Goal: Information Seeking & Learning: Learn about a topic

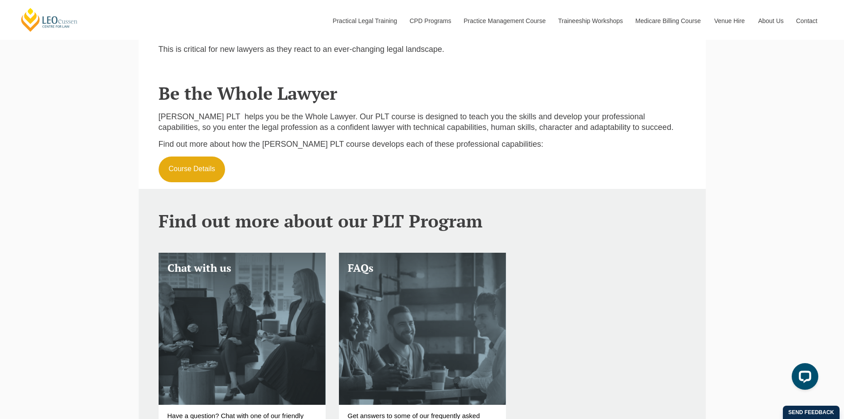
scroll to position [1173, 0]
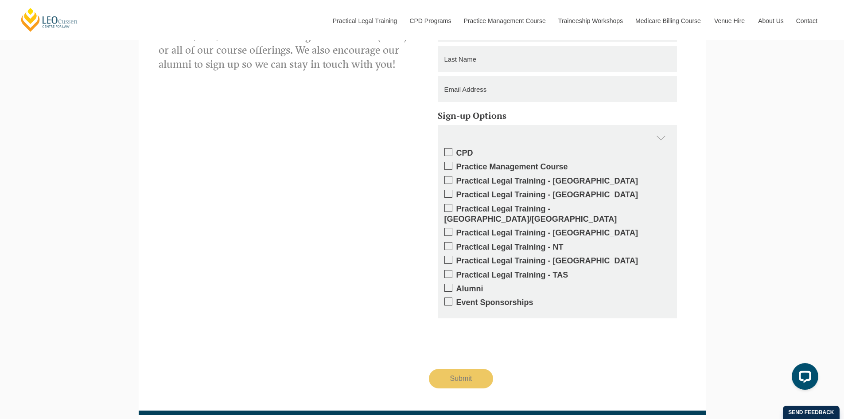
scroll to position [1903, 0]
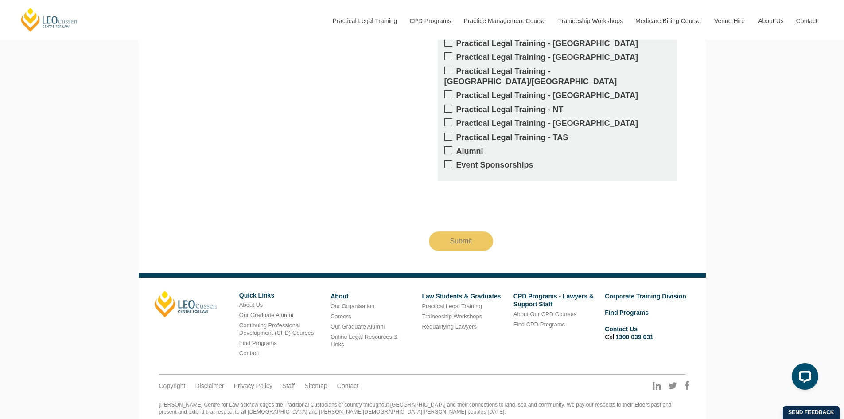
scroll to position [1211, 0]
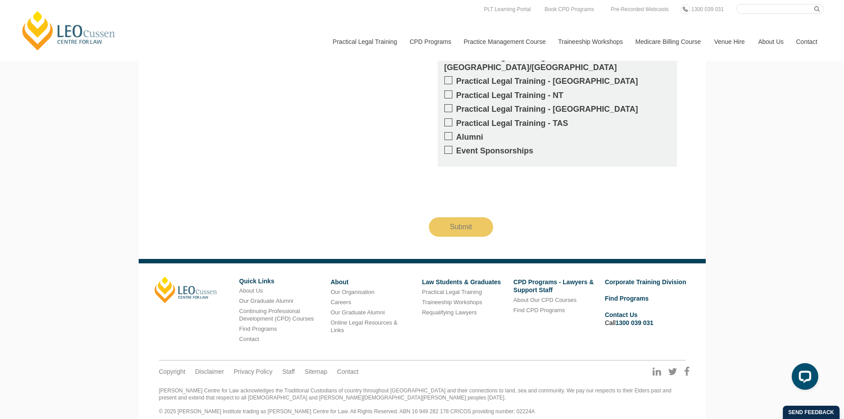
click at [745, 10] on input "Search here" at bounding box center [780, 9] width 88 height 10
type input "mielstone"
click at [814, 4] on button "submit" at bounding box center [819, 9] width 10 height 10
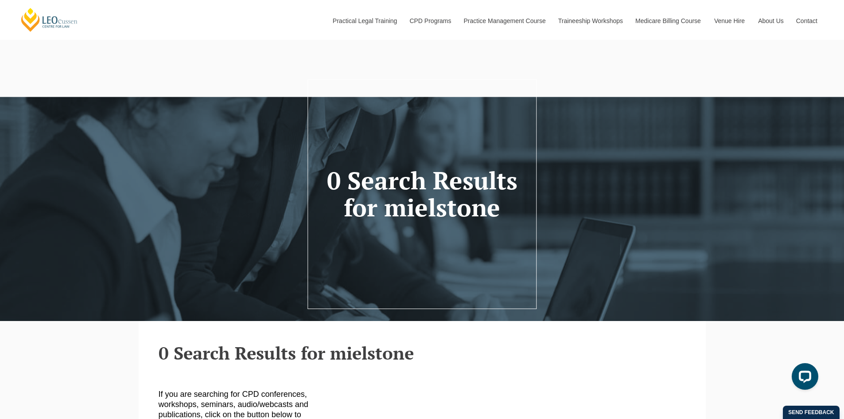
scroll to position [177, 0]
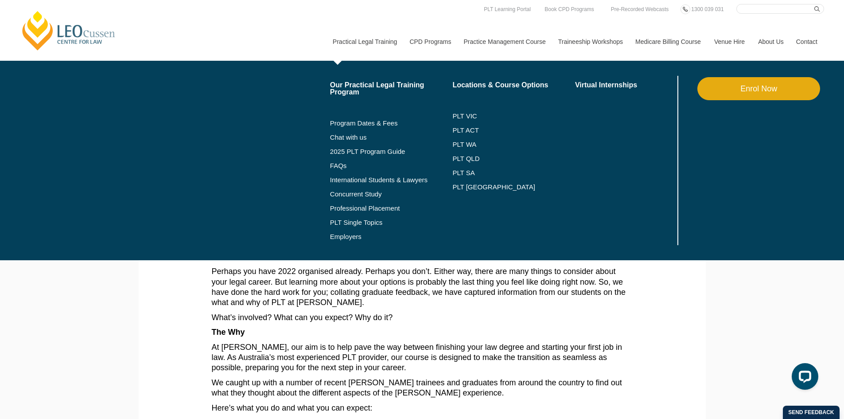
click at [461, 138] on li "PLT WA" at bounding box center [513, 144] width 123 height 14
click at [466, 146] on link "PLT WA" at bounding box center [502, 144] width 101 height 7
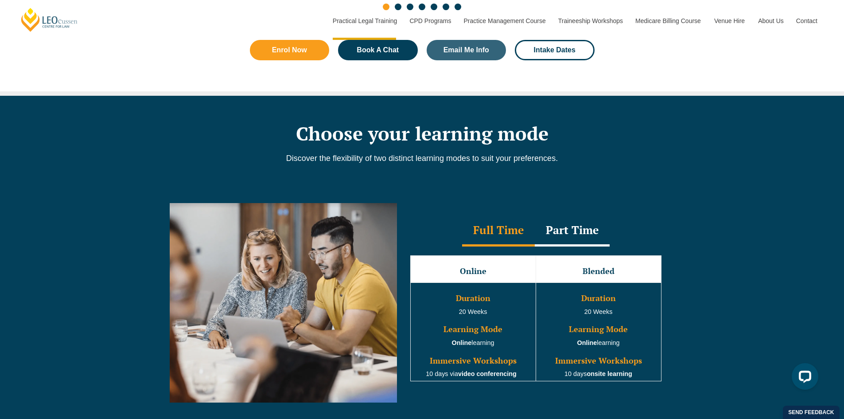
click at [563, 239] on div "Part Time" at bounding box center [572, 230] width 75 height 31
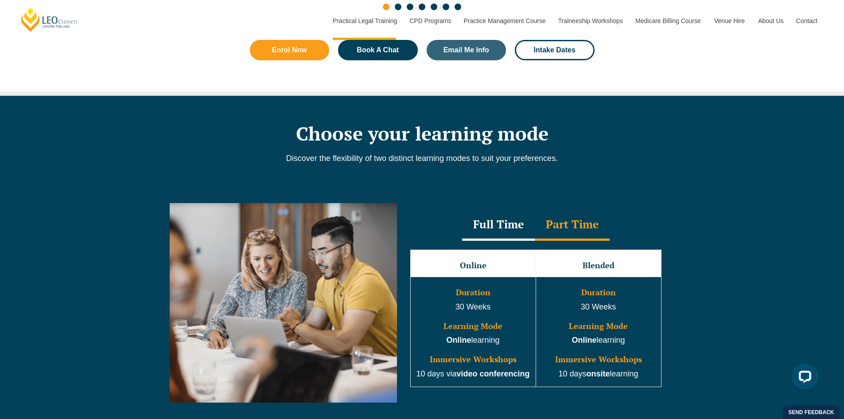
click at [483, 236] on div "Full Time" at bounding box center [498, 225] width 73 height 31
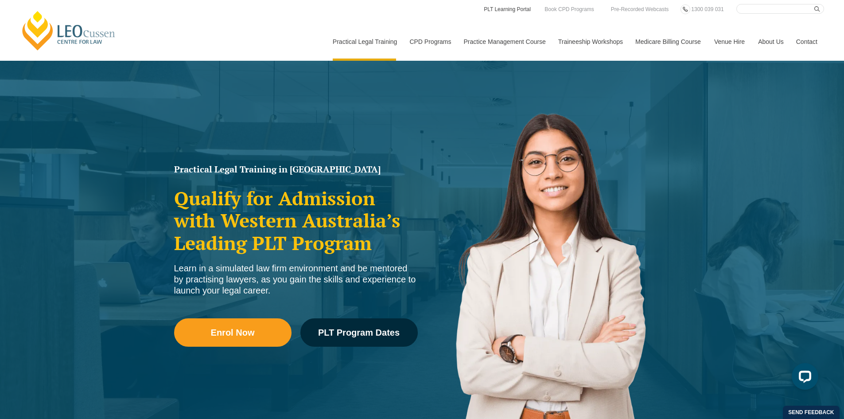
click at [499, 10] on body "Leo Cussen Centre for Law Search here Practical Legal Training Our Practical Le…" at bounding box center [422, 209] width 844 height 419
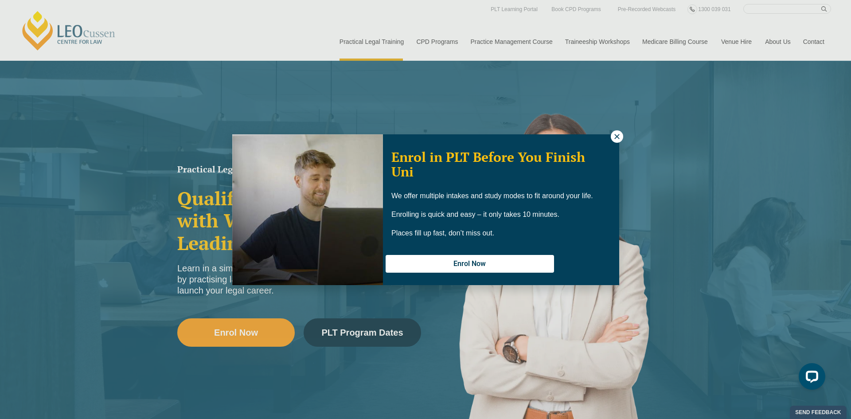
click at [620, 133] on icon at bounding box center [617, 136] width 8 height 8
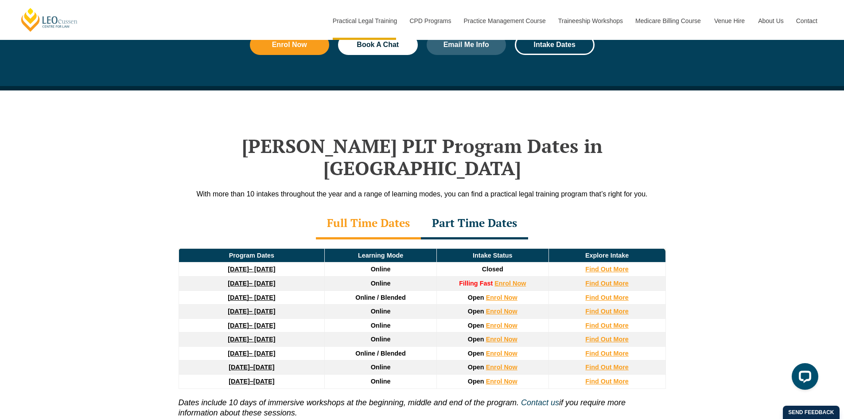
scroll to position [1108, 0]
